Goal: Transaction & Acquisition: Purchase product/service

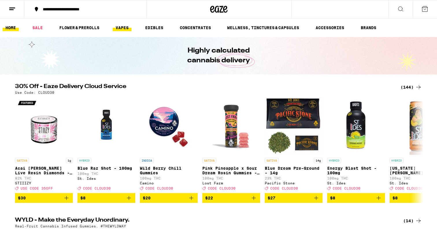
click at [122, 28] on link "VAPES" at bounding box center [122, 27] width 19 height 7
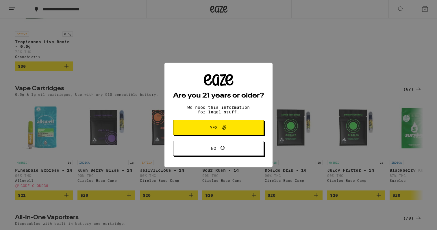
click at [206, 129] on span "Yes" at bounding box center [218, 128] width 44 height 8
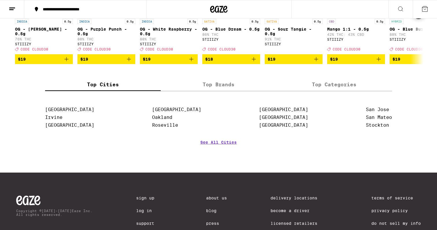
scroll to position [706, 0]
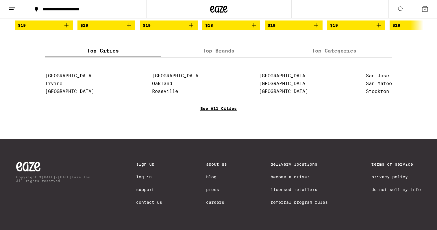
click at [210, 109] on link "See All Cities" at bounding box center [218, 116] width 36 height 21
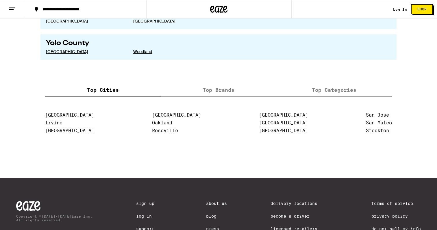
scroll to position [1172, 0]
